Goal: Information Seeking & Learning: Learn about a topic

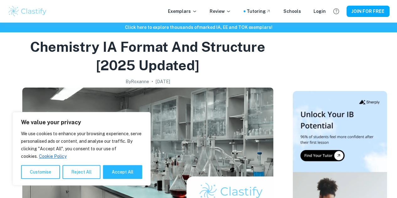
scroll to position [19, 0]
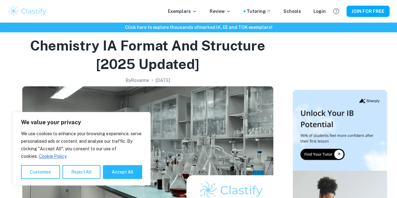
click at [124, 173] on button "Accept All" at bounding box center [122, 172] width 39 height 14
checkbox input "true"
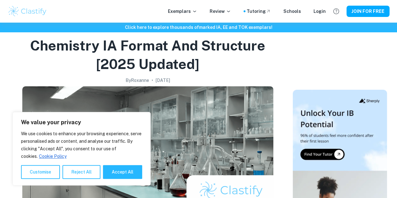
checkbox input "true"
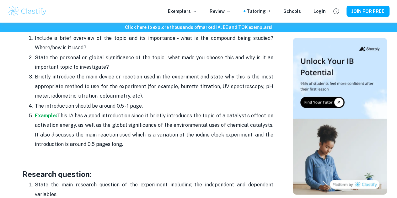
scroll to position [441, 0]
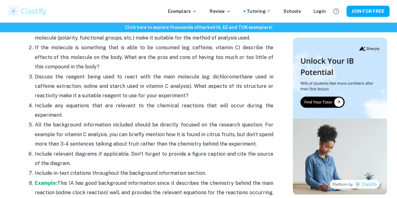
scroll to position [867, 0]
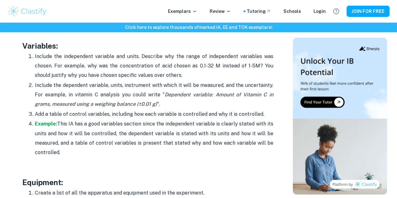
scroll to position [1074, 0]
